Goal: Communication & Community: Answer question/provide support

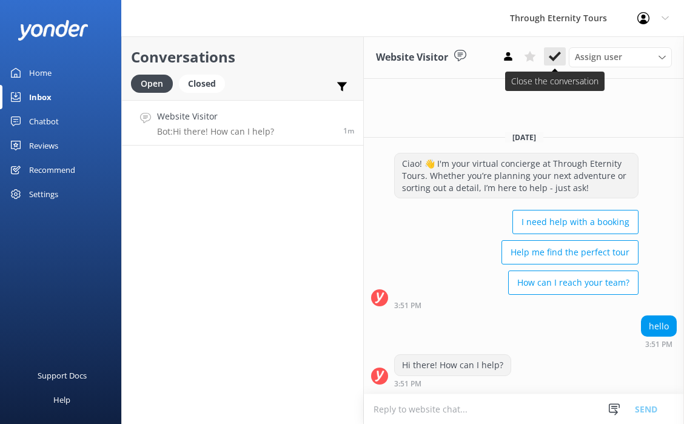
click at [552, 55] on icon at bounding box center [554, 56] width 12 height 12
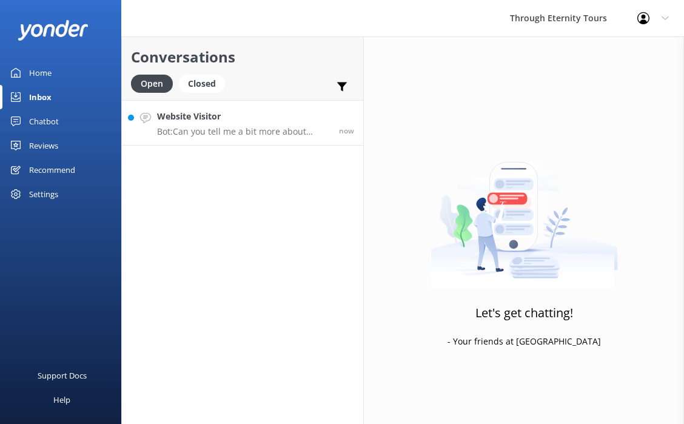
click at [234, 133] on p "Bot: Can you tell me a bit more about where you are going? We have an amazing a…" at bounding box center [243, 131] width 173 height 11
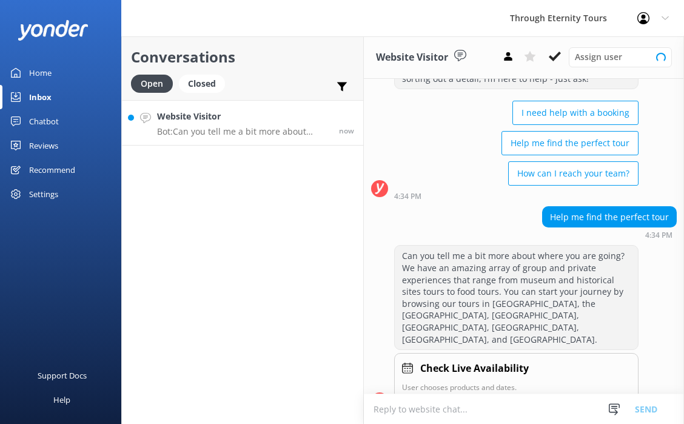
scroll to position [67, 0]
click at [197, 87] on div "Closed" at bounding box center [202, 84] width 46 height 18
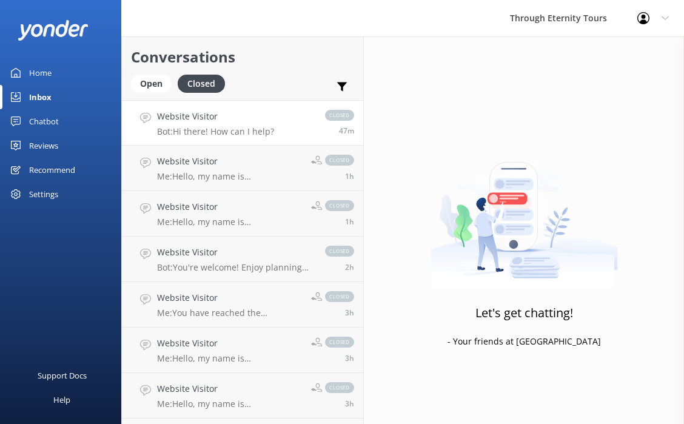
click at [224, 136] on p "Bot: Hi there! How can I help?" at bounding box center [215, 131] width 117 height 11
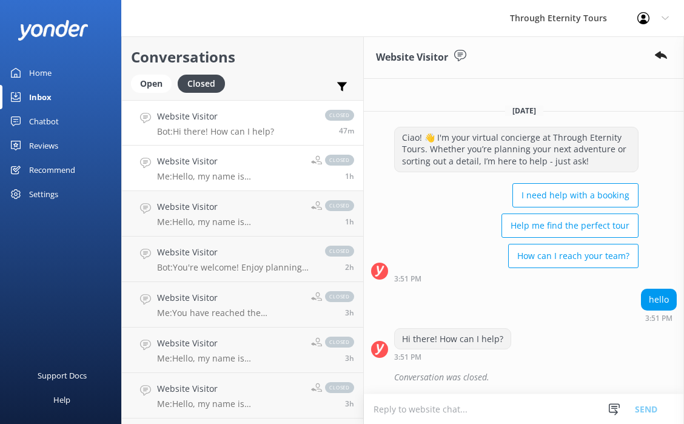
click at [209, 179] on p "Me: Hello, my name is [PERSON_NAME] from Through Eternity Tours. How can I assi…" at bounding box center [229, 176] width 145 height 11
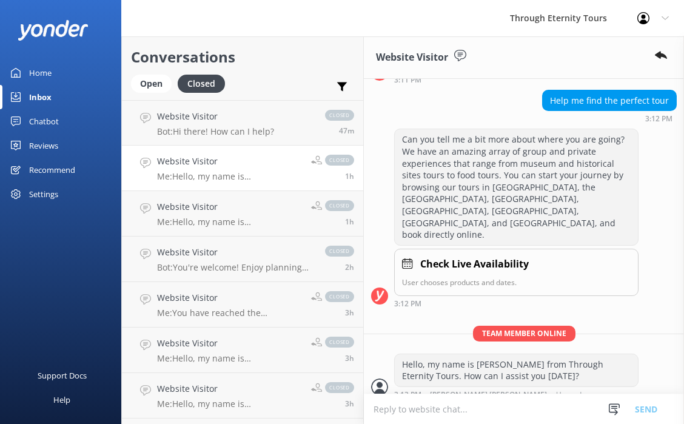
scroll to position [184, 0]
click at [425, 353] on div "Hello, my name is [PERSON_NAME] from Through Eternity Tours. How can I assist y…" at bounding box center [516, 369] width 243 height 32
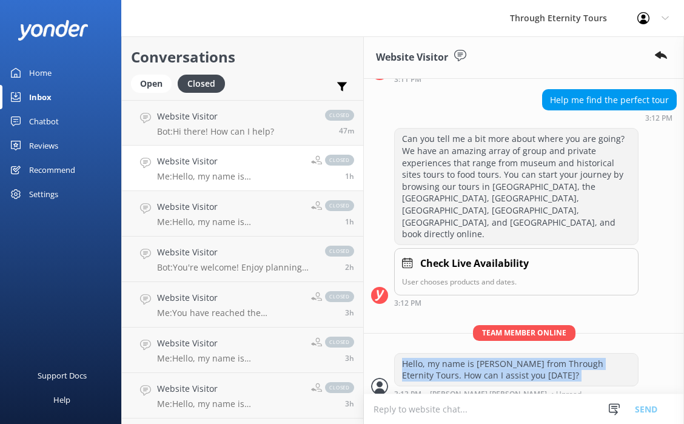
click at [425, 353] on div "Hello, my name is [PERSON_NAME] from Through Eternity Tours. How can I assist y…" at bounding box center [516, 369] width 243 height 32
copy div "Hello, my name is [PERSON_NAME] from Through Eternity Tours. How can I assist y…"
click at [142, 87] on div "Open" at bounding box center [151, 84] width 41 height 18
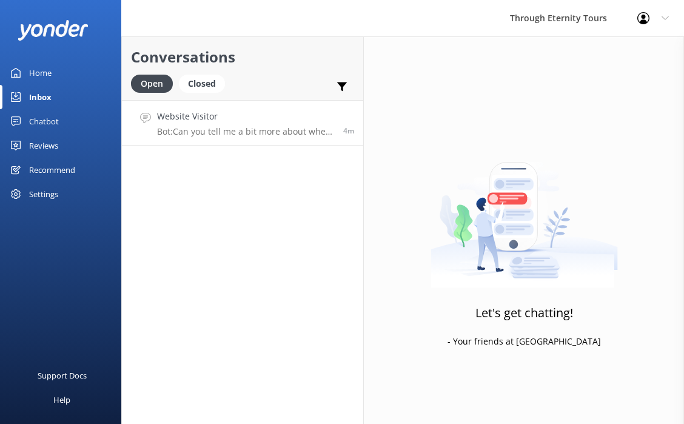
click at [316, 145] on link "Website Visitor Bot: Can you tell me a bit more about where you are going? We h…" at bounding box center [242, 122] width 241 height 45
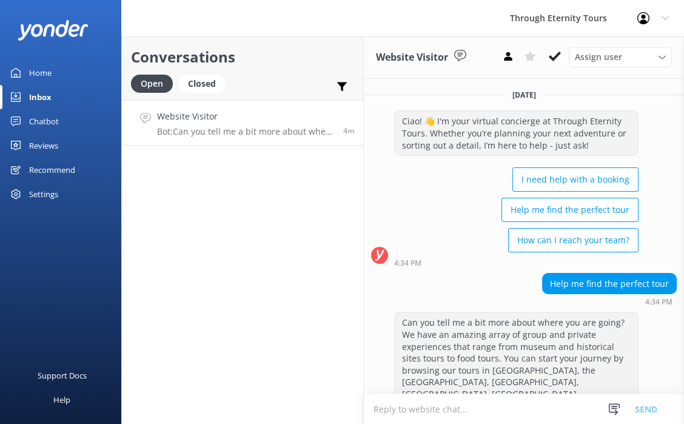
scroll to position [67, 0]
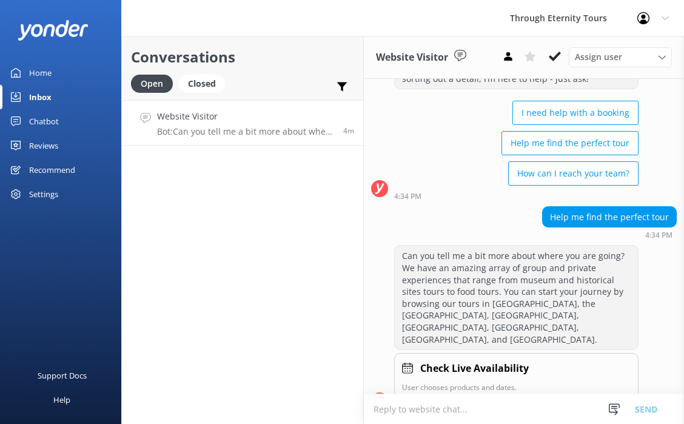
click at [403, 410] on textarea at bounding box center [524, 409] width 320 height 30
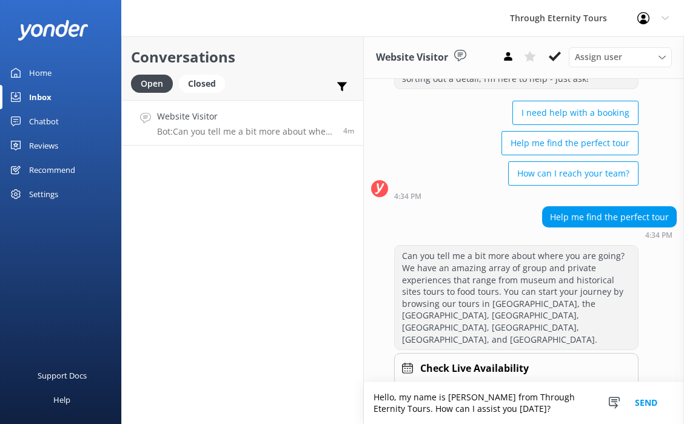
scroll to position [79, 0]
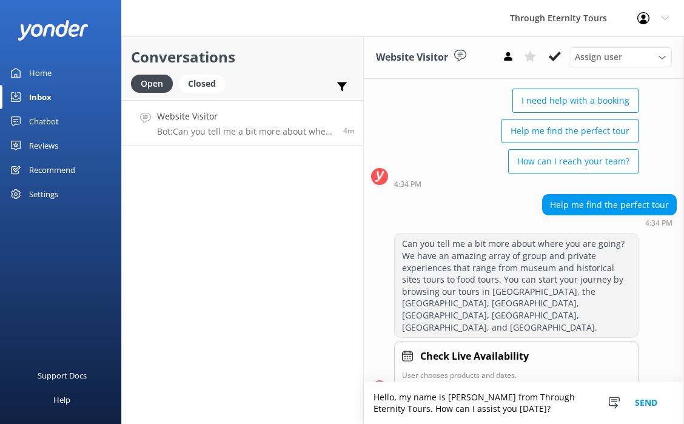
type textarea "Hello, my name is [PERSON_NAME] from Through Eternity Tours. How can I assist y…"
click at [651, 397] on button "Send" at bounding box center [645, 403] width 45 height 42
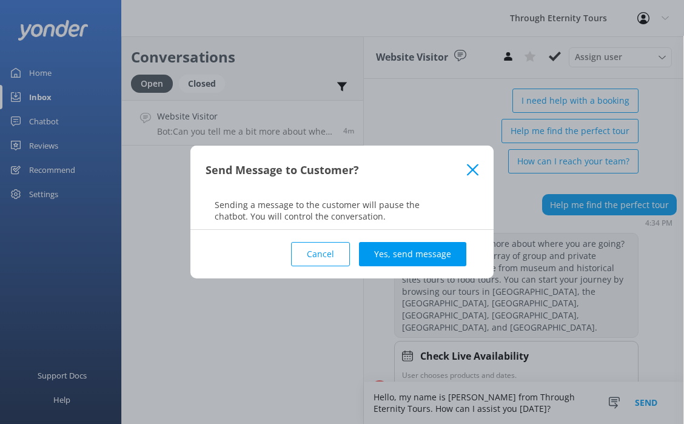
click at [431, 239] on div "Cancel Yes, send message" at bounding box center [341, 254] width 273 height 48
click at [432, 248] on button "Yes, send message" at bounding box center [412, 254] width 107 height 24
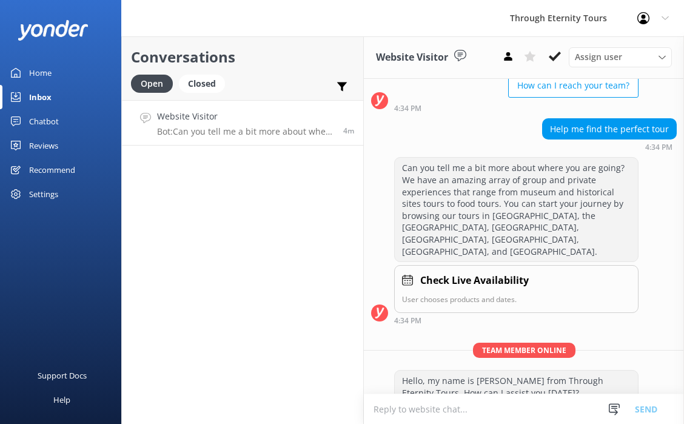
scroll to position [158, 0]
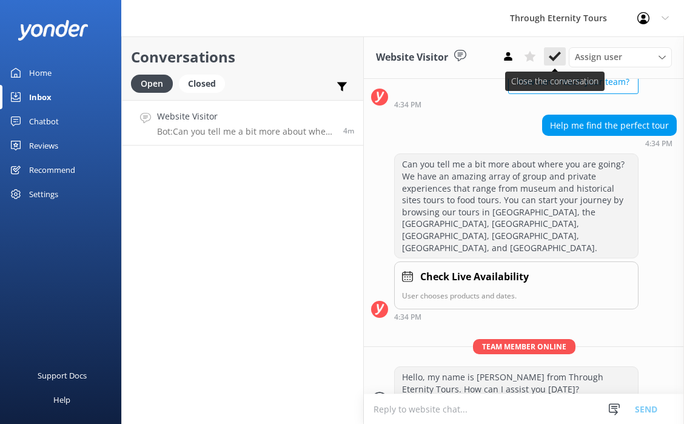
click at [552, 62] on icon at bounding box center [554, 56] width 12 height 12
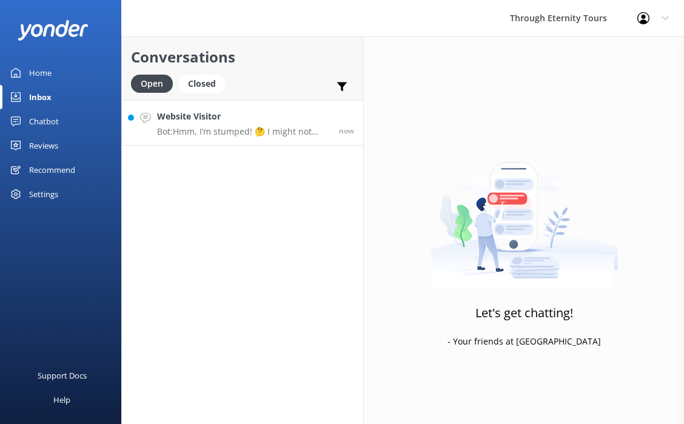
click at [217, 132] on p "Bot: Hmm, I’m stumped! 🤔 I might not have the answer to that one, but our amazi…" at bounding box center [243, 131] width 173 height 11
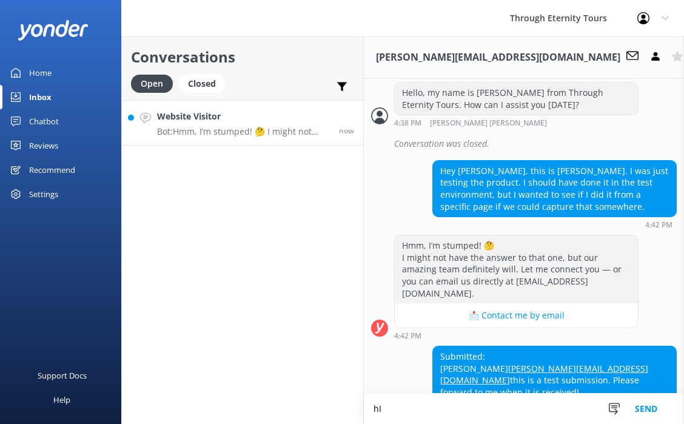
scroll to position [445, 0]
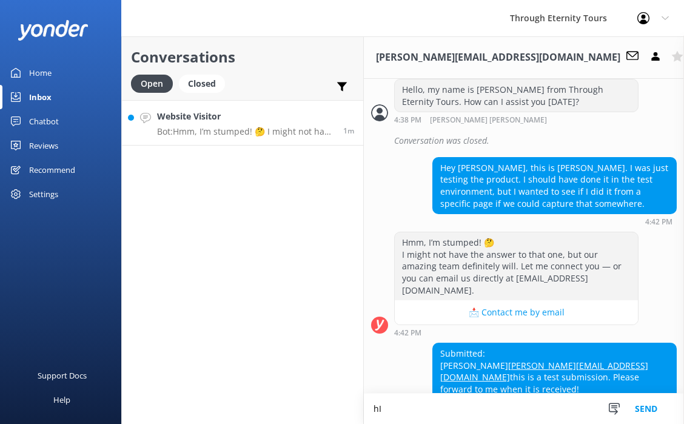
type textarea "h"
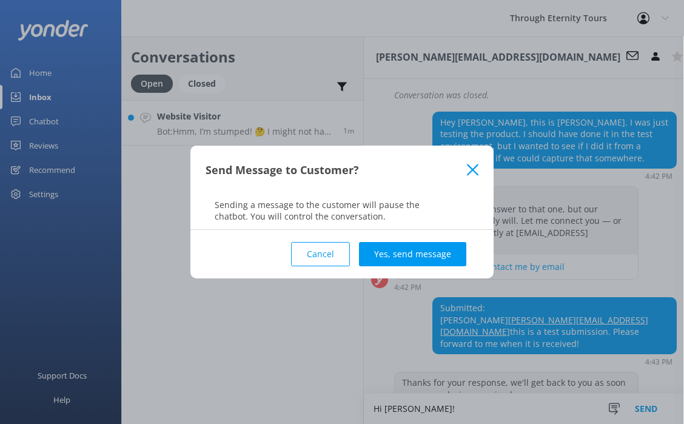
scroll to position [496, 0]
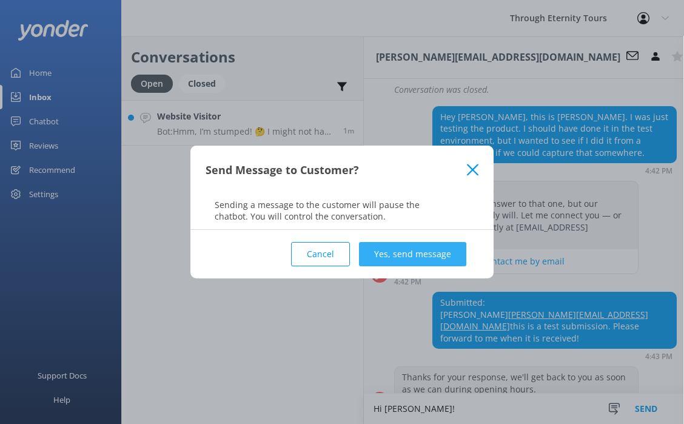
type textarea "Hi [PERSON_NAME]!"
click at [406, 250] on button "Yes, send message" at bounding box center [412, 254] width 107 height 24
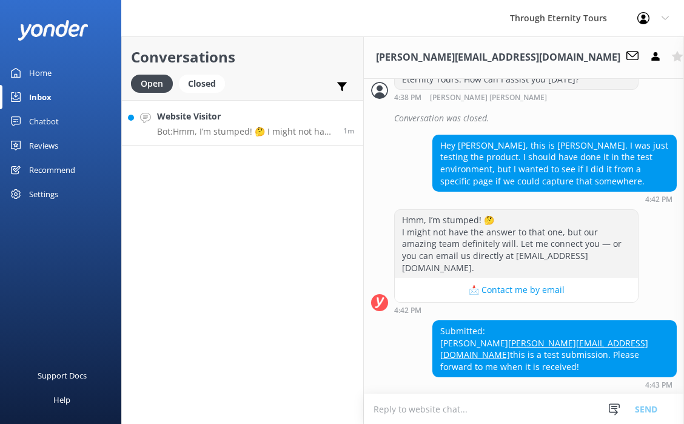
scroll to position [466, 0]
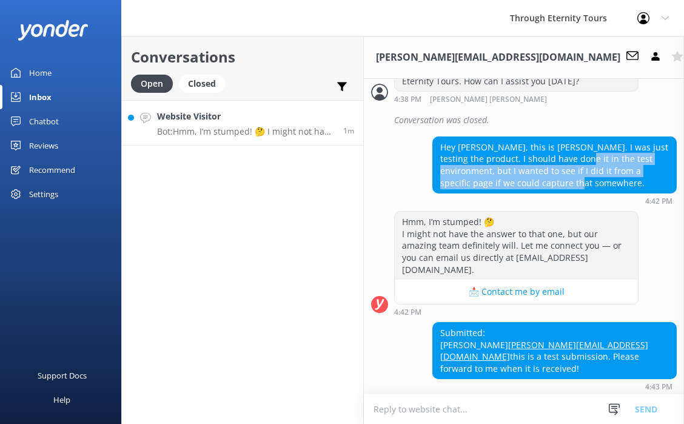
drag, startPoint x: 546, startPoint y: 137, endPoint x: 564, endPoint y: 159, distance: 28.5
click at [564, 159] on div "Hey [PERSON_NAME], this is [PERSON_NAME]. I was just testing the product. I sho…" at bounding box center [554, 165] width 243 height 56
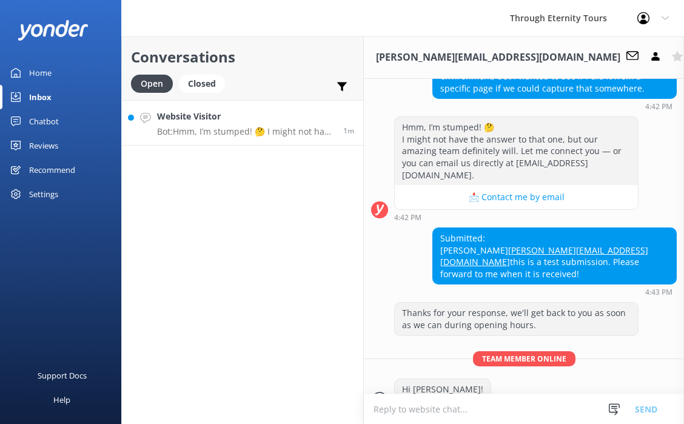
click at [420, 411] on textarea at bounding box center [524, 409] width 320 height 30
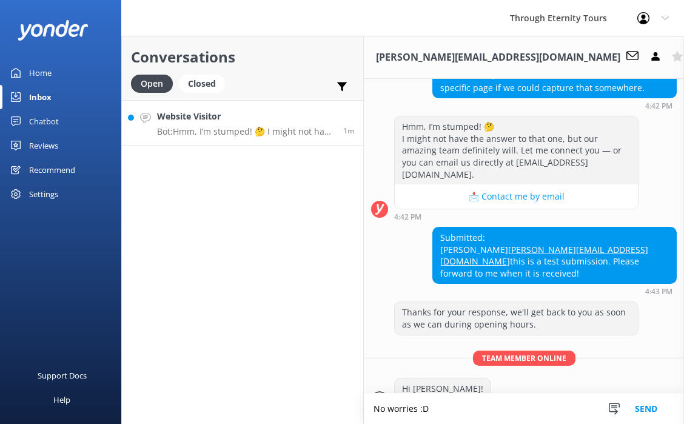
type textarea "No worries :D"
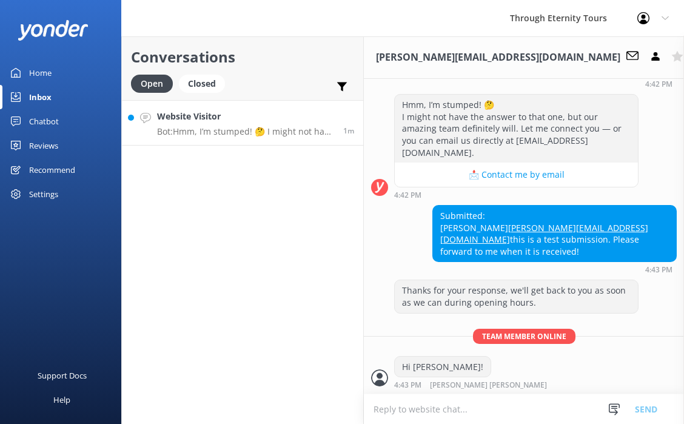
scroll to position [600, 0]
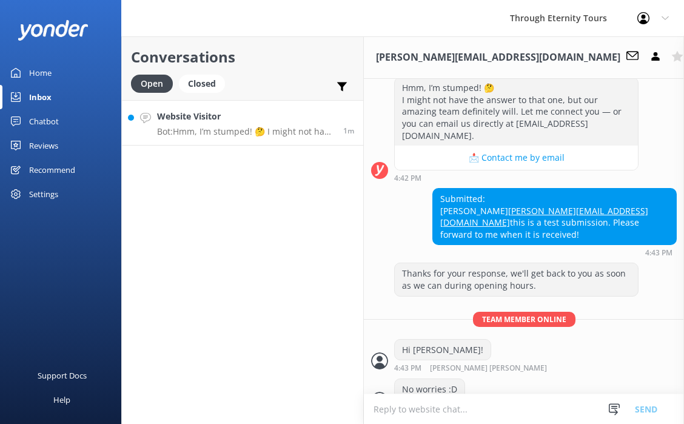
click at [598, 47] on div "[PERSON_NAME][EMAIL_ADDRESS][DOMAIN_NAME] Assign user [PERSON_NAME] [PERSON_NAM…" at bounding box center [524, 57] width 320 height 42
